Goal: Task Accomplishment & Management: Use online tool/utility

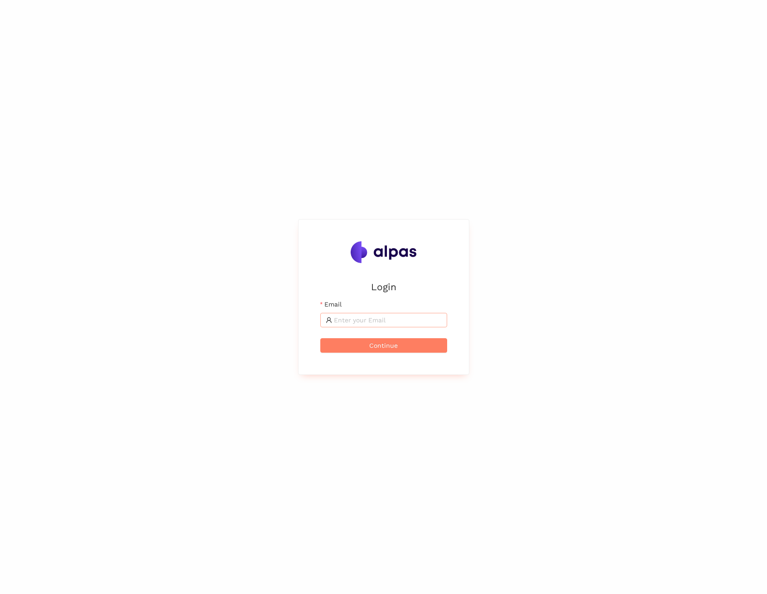
click at [348, 316] on input "Email" at bounding box center [388, 320] width 108 height 10
type input "[EMAIL_ADDRESS]"
click at [393, 350] on span "Continue" at bounding box center [383, 345] width 29 height 10
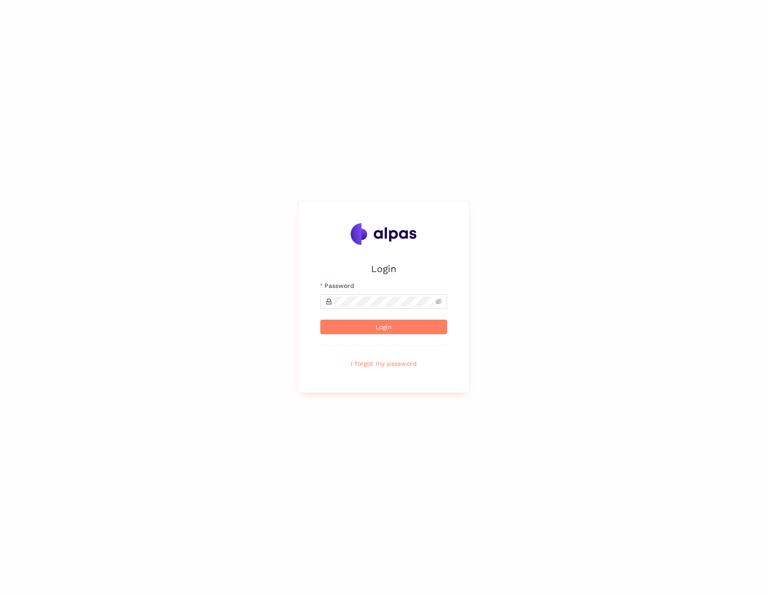
click at [372, 311] on form "Email [EMAIL_ADDRESS] Password Login I forgot my password" at bounding box center [383, 326] width 127 height 90
click at [371, 308] on span at bounding box center [383, 301] width 127 height 14
click at [320, 320] on button "Login" at bounding box center [383, 327] width 127 height 14
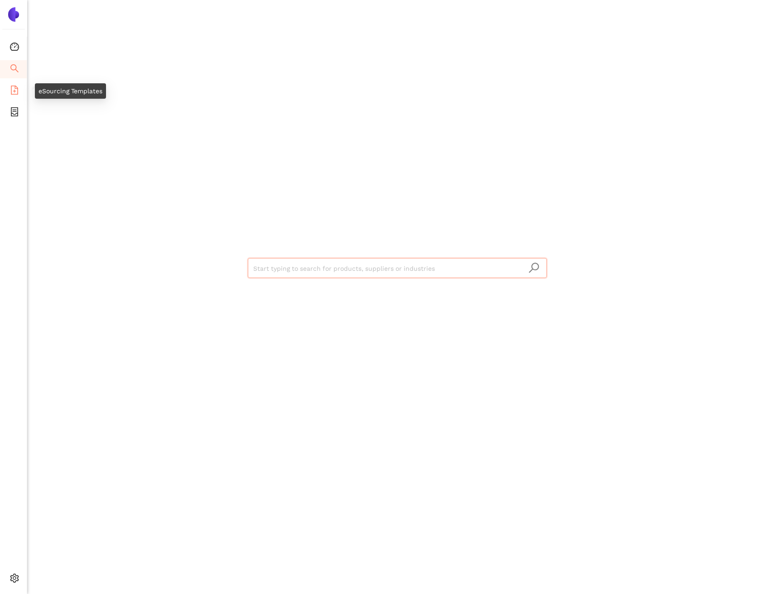
click at [16, 94] on span "file-add" at bounding box center [14, 91] width 9 height 18
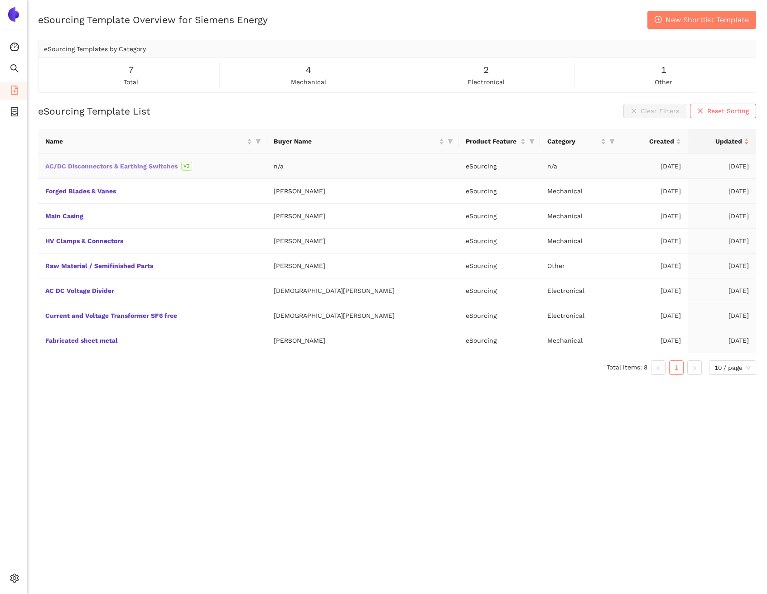
click at [0, 0] on link "AC/DC Disconnectors & Earthing Switches" at bounding box center [0, 0] width 0 height 0
